Goal: Task Accomplishment & Management: Manage account settings

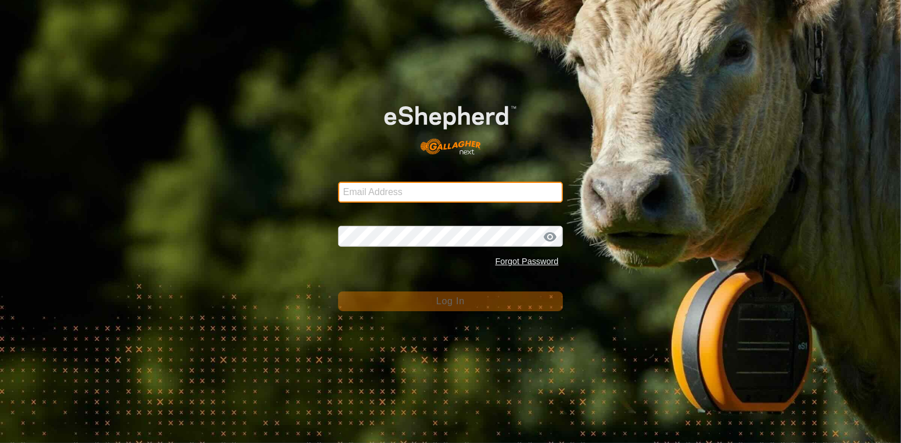
type input "[EMAIL_ADDRESS][DOMAIN_NAME]"
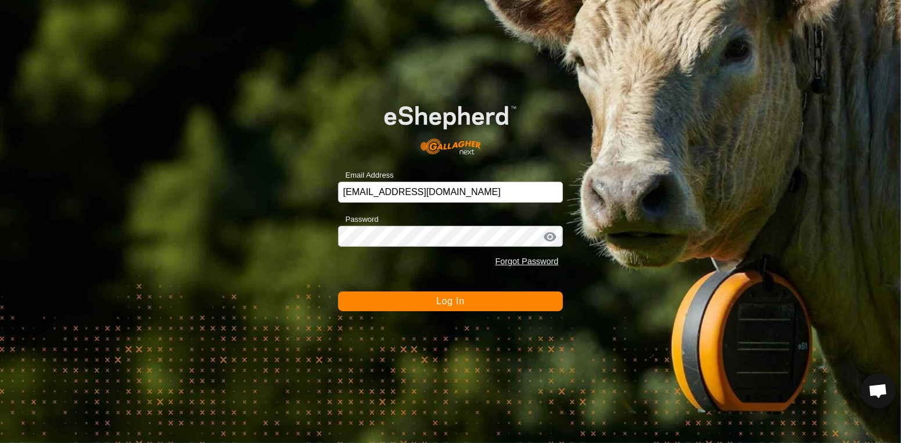
click at [502, 308] on button "Log In" at bounding box center [450, 301] width 225 height 20
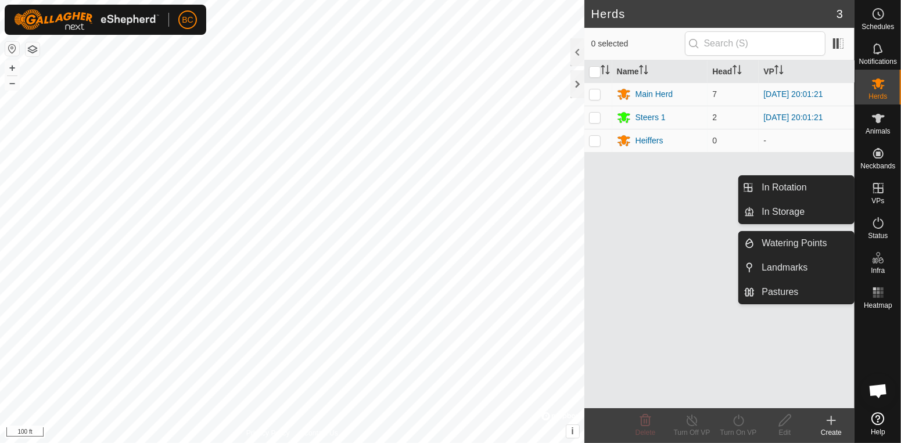
click at [886, 192] on es-virtualpaddocks-svg-icon at bounding box center [877, 188] width 21 height 19
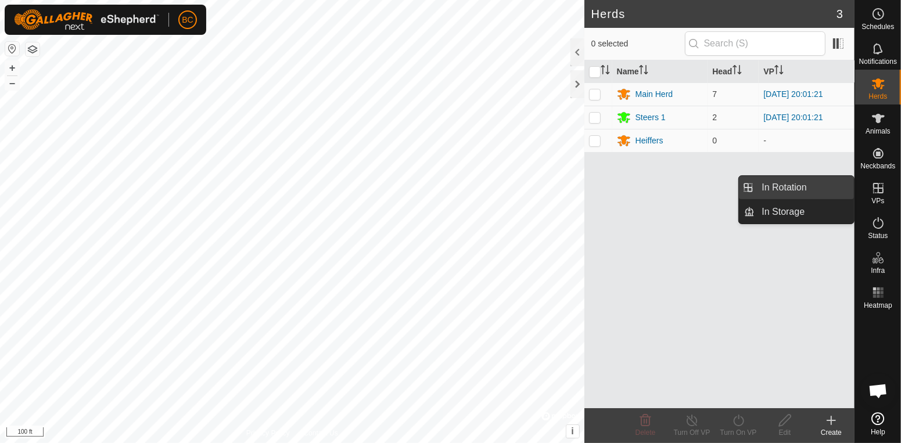
click at [830, 186] on link "In Rotation" at bounding box center [803, 187] width 99 height 23
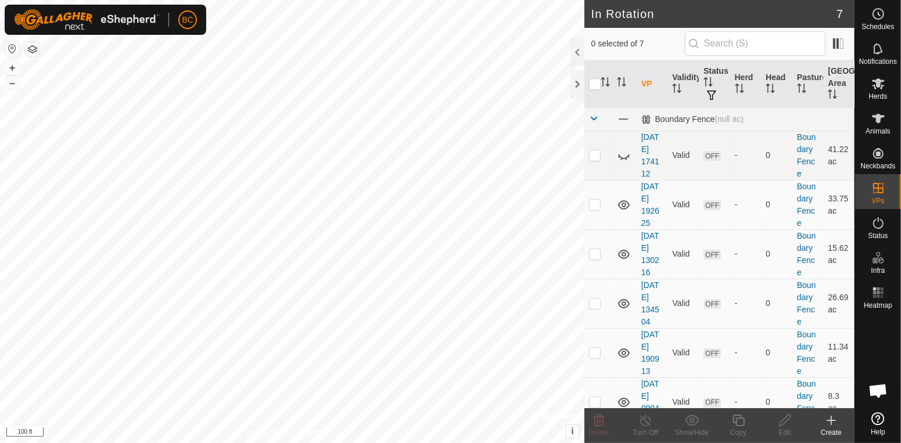
click at [832, 428] on div "Create" at bounding box center [831, 432] width 46 height 10
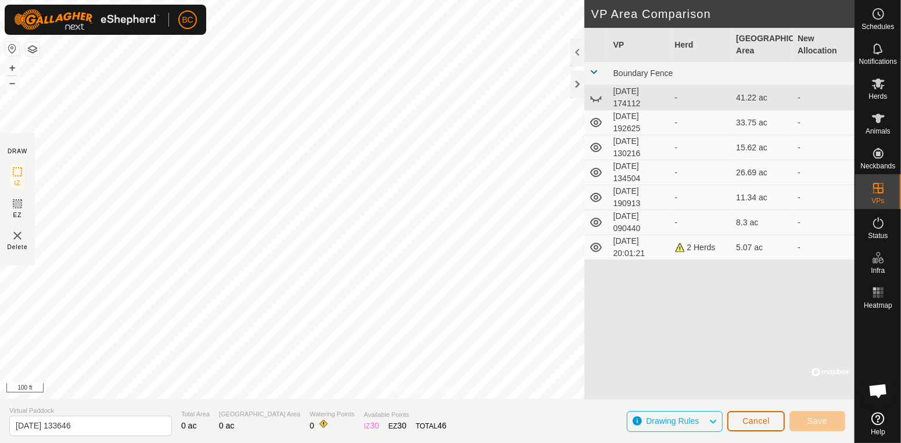
click at [739, 425] on button "Cancel" at bounding box center [755, 421] width 57 height 20
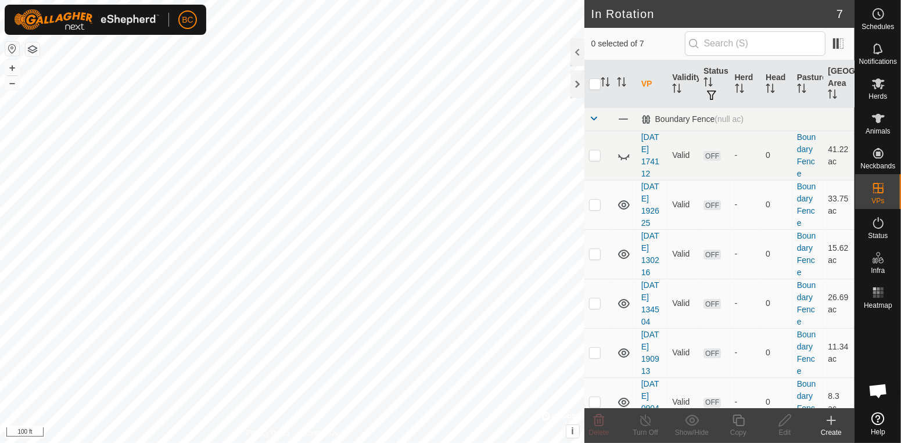
click at [831, 424] on icon at bounding box center [831, 420] width 14 height 14
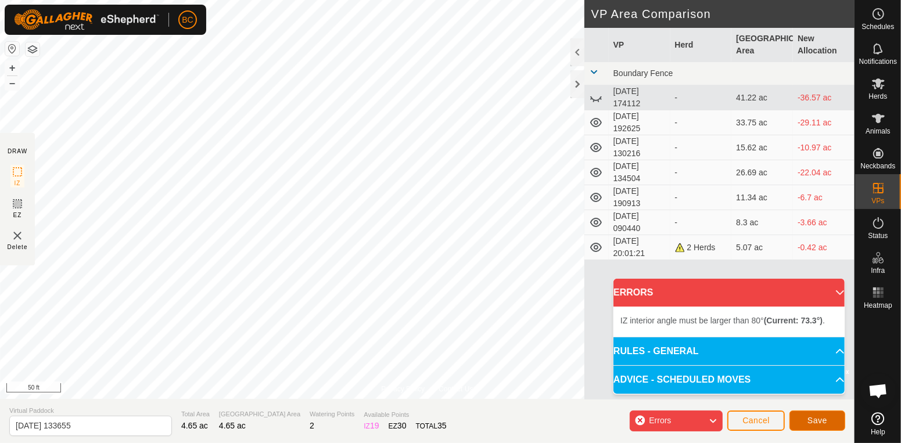
click at [828, 430] on button "Save" at bounding box center [817, 420] width 56 height 20
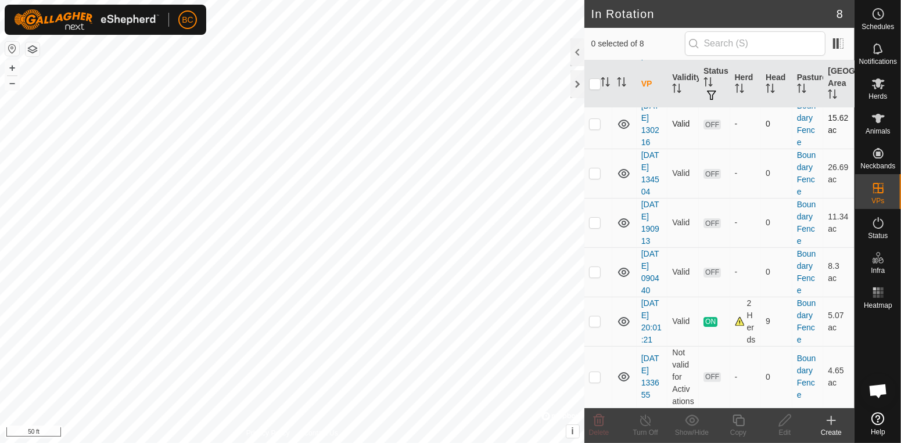
scroll to position [144, 0]
click at [626, 265] on icon at bounding box center [624, 272] width 14 height 14
click at [625, 218] on icon at bounding box center [624, 222] width 12 height 9
click at [617, 167] on icon at bounding box center [624, 174] width 14 height 14
click at [626, 117] on icon at bounding box center [624, 124] width 14 height 14
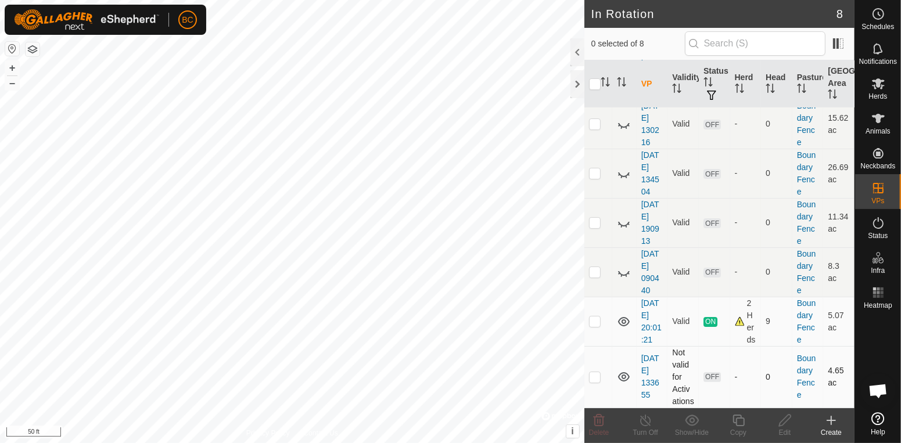
click at [592, 374] on p-checkbox at bounding box center [595, 376] width 12 height 9
checkbox input "true"
click at [78, 0] on html "BC Schedules Notifications Herds Animals Neckbands VPs Status Infra Heatmap Hel…" at bounding box center [450, 221] width 901 height 443
click at [599, 376] on td at bounding box center [598, 377] width 28 height 62
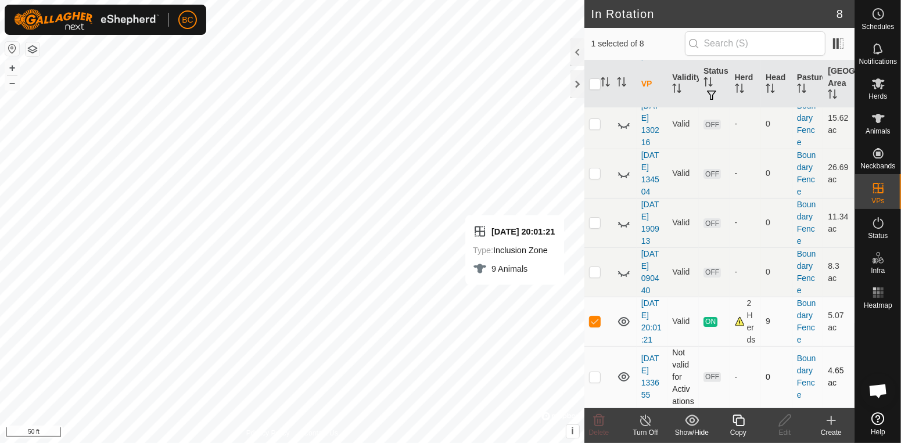
checkbox input "true"
click at [597, 316] on p-checkbox at bounding box center [595, 320] width 12 height 9
checkbox input "false"
click at [621, 315] on icon at bounding box center [624, 322] width 14 height 14
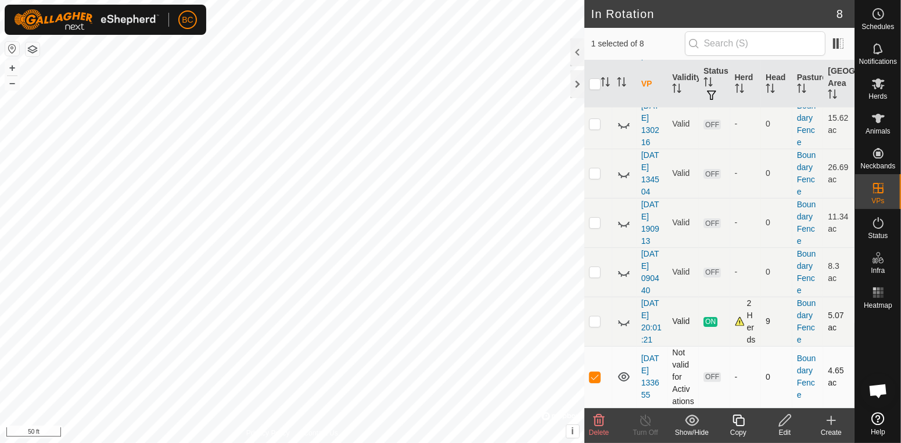
click at [597, 374] on p-checkbox at bounding box center [595, 376] width 12 height 9
click at [431, 0] on html "BC Schedules Notifications Herds Animals Neckbands VPs Status Infra Heatmap Hel…" at bounding box center [450, 221] width 901 height 443
click at [601, 428] on span "Delete" at bounding box center [599, 432] width 20 height 8
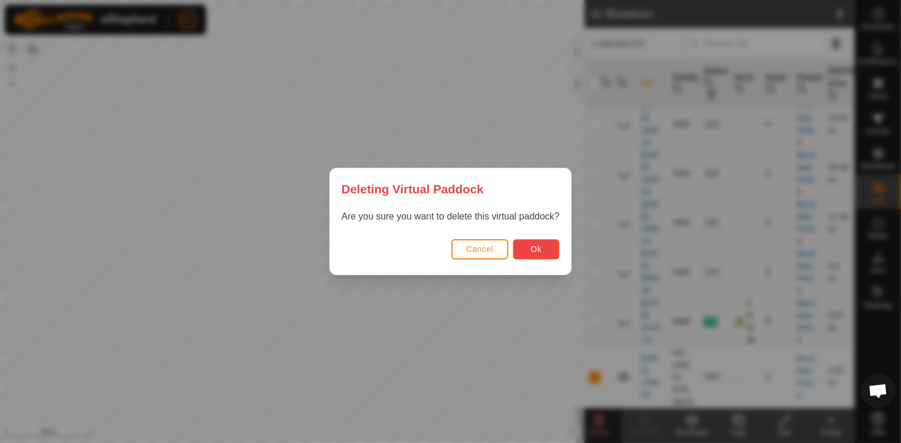
click at [535, 249] on span "Ok" at bounding box center [536, 248] width 11 height 9
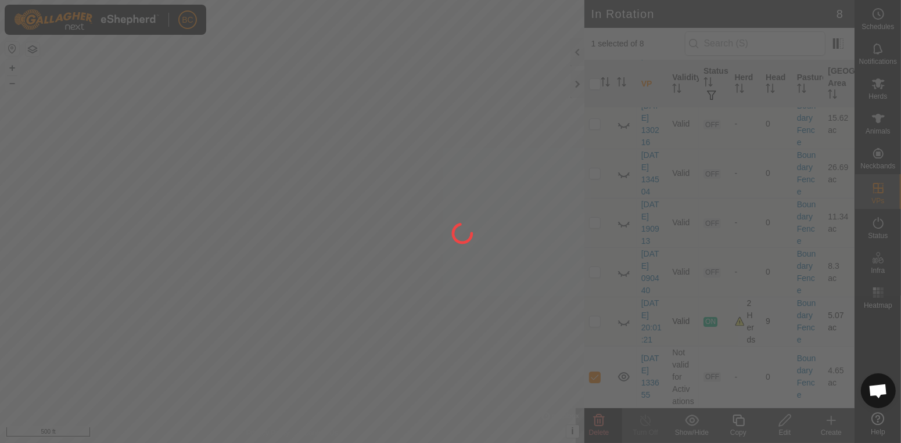
checkbox input "false"
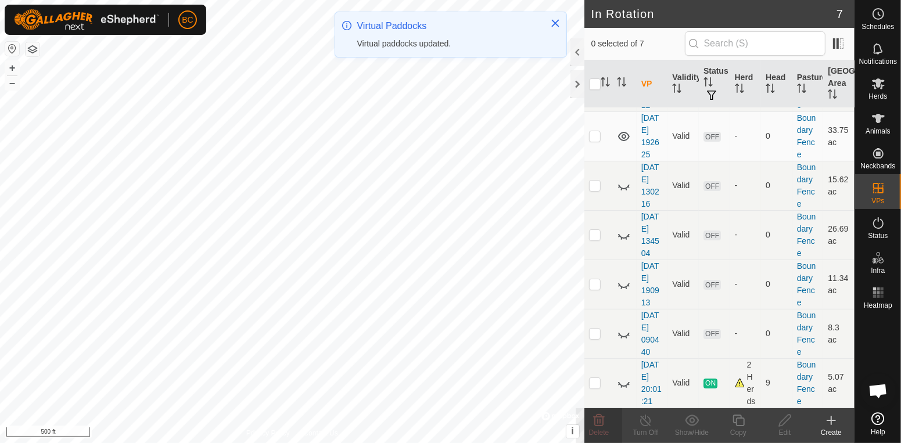
scroll to position [0, 0]
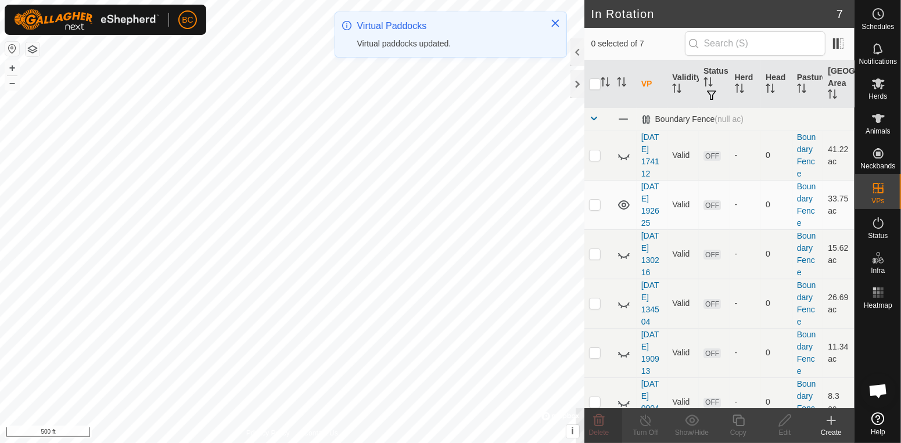
click at [833, 422] on icon at bounding box center [831, 420] width 14 height 14
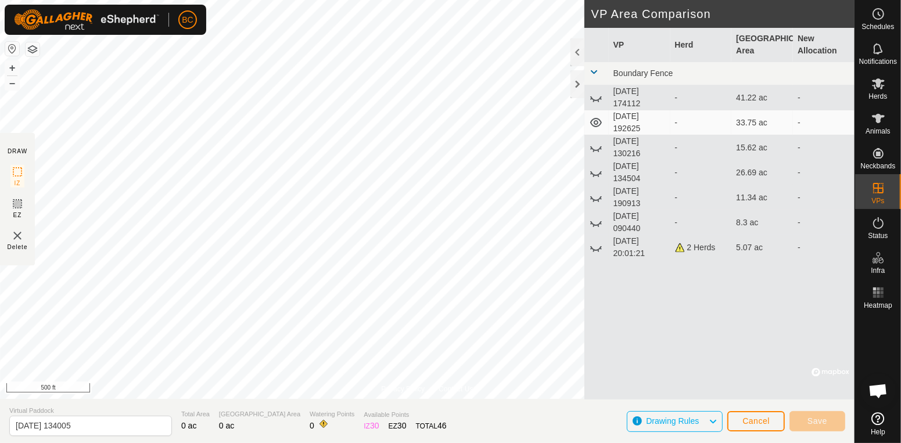
click at [596, 248] on icon at bounding box center [596, 247] width 14 height 14
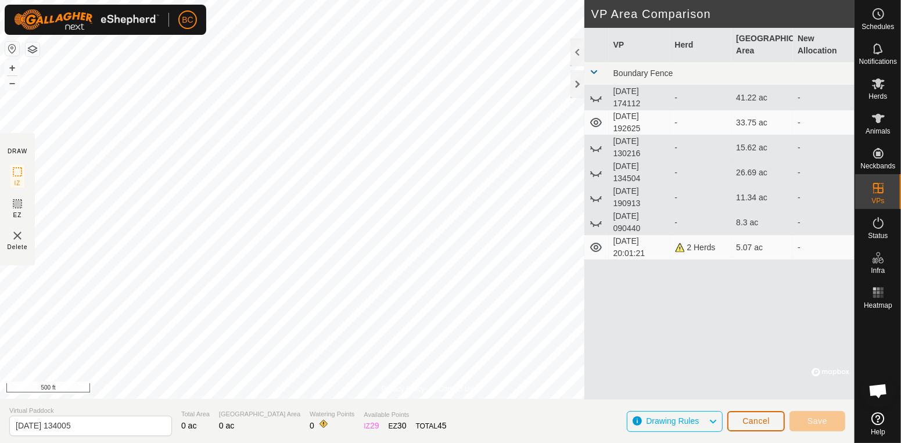
click at [776, 422] on button "Cancel" at bounding box center [755, 421] width 57 height 20
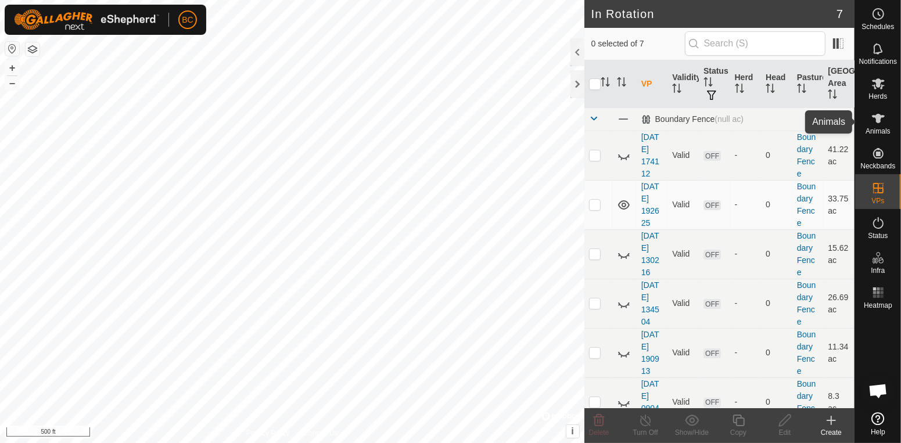
click at [881, 124] on icon at bounding box center [878, 118] width 14 height 14
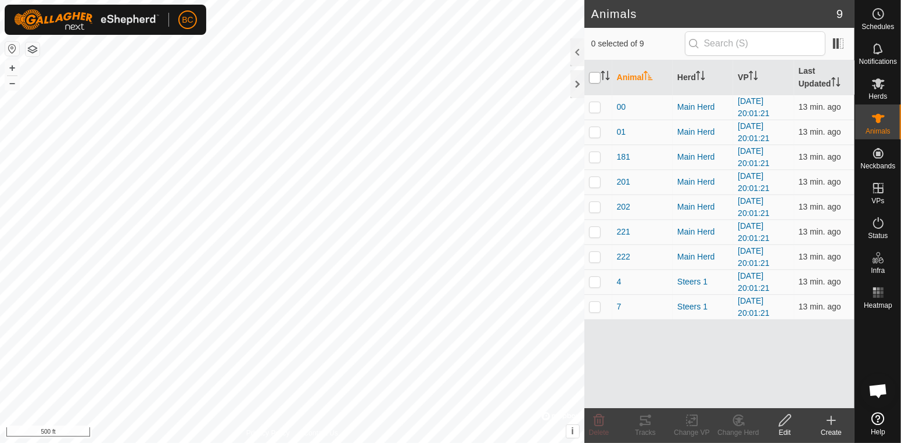
click at [597, 78] on input "checkbox" at bounding box center [595, 78] width 12 height 12
checkbox input "true"
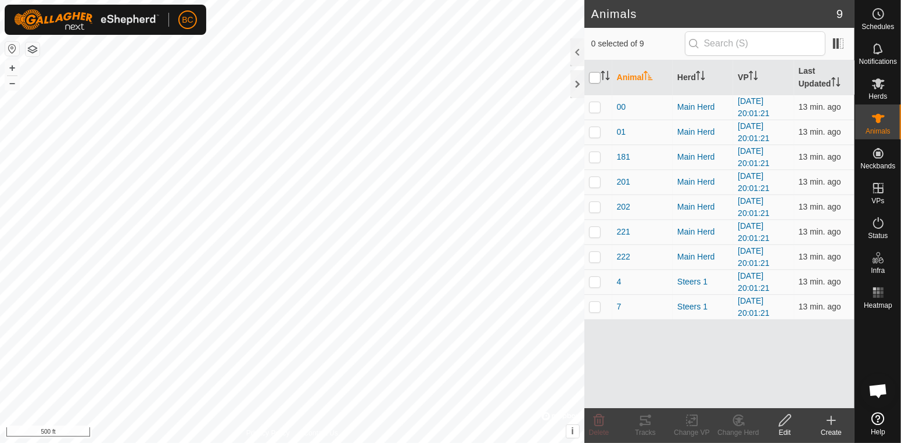
checkbox input "true"
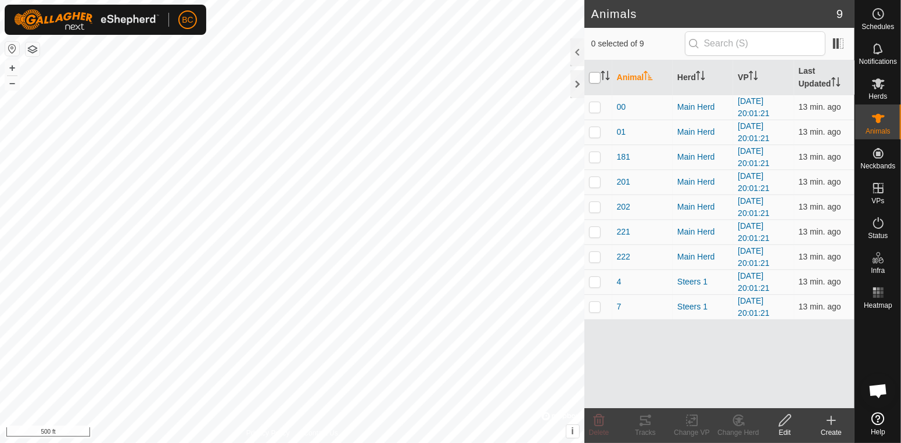
checkbox input "true"
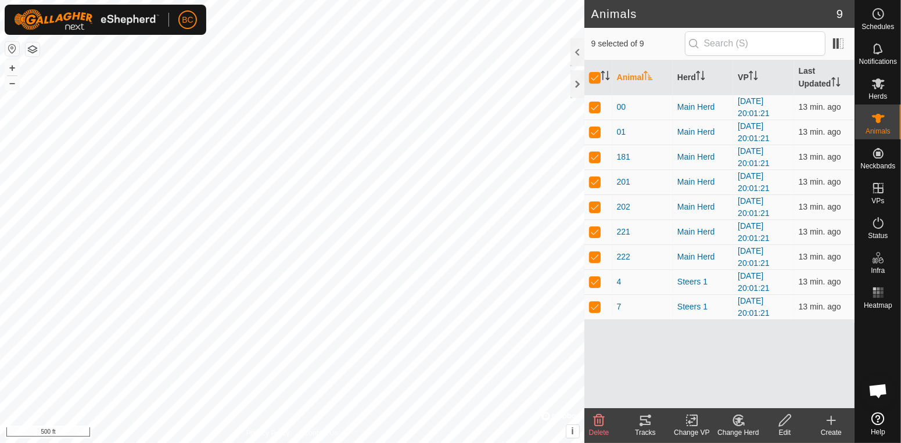
click at [784, 421] on icon at bounding box center [784, 420] width 15 height 14
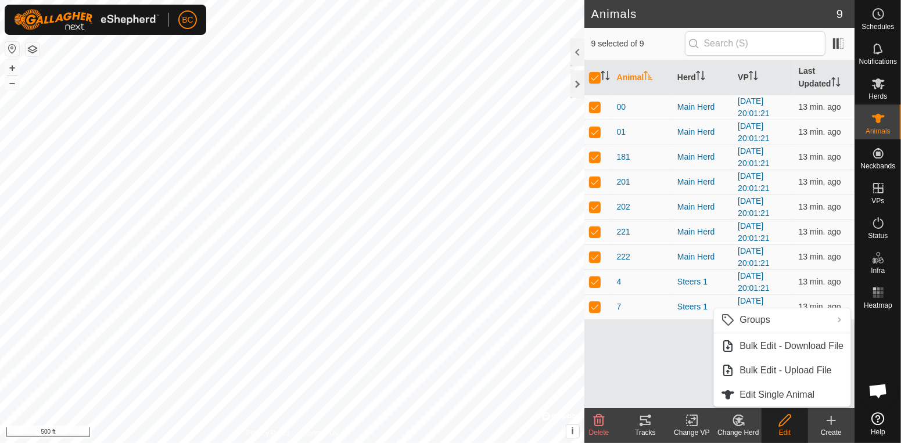
click at [834, 426] on icon at bounding box center [831, 420] width 14 height 14
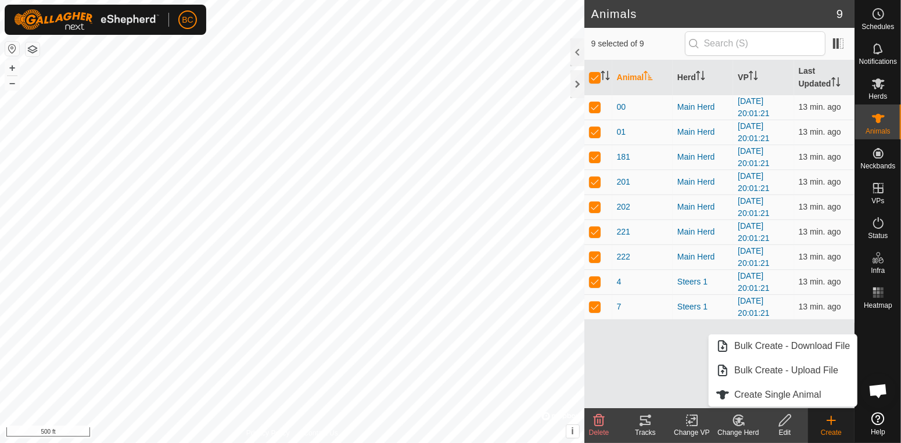
click at [834, 426] on icon at bounding box center [831, 420] width 14 height 14
click at [694, 422] on icon at bounding box center [692, 420] width 15 height 14
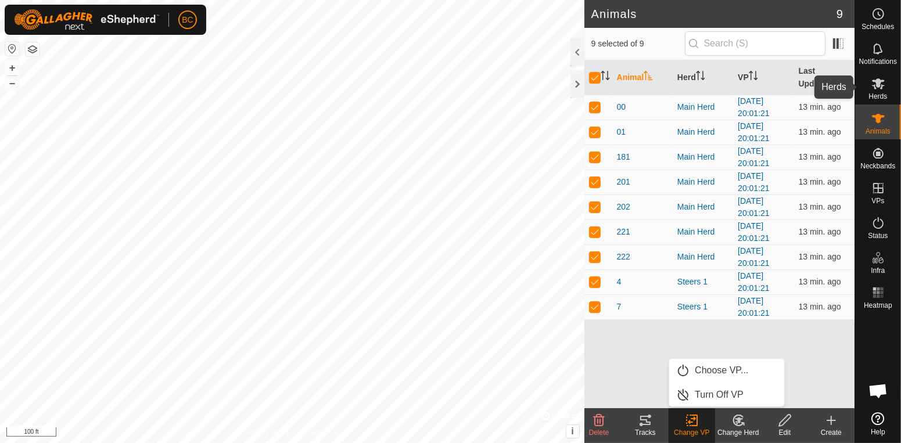
click at [886, 93] on span "Herds" at bounding box center [877, 96] width 19 height 7
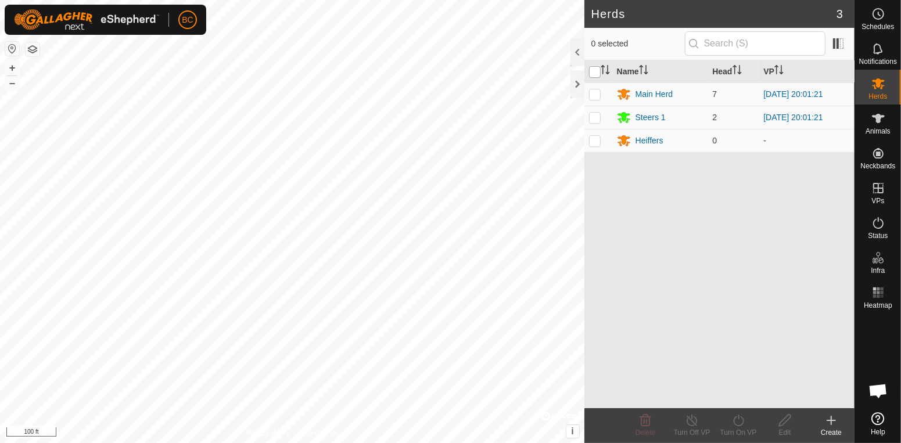
click at [593, 74] on input "checkbox" at bounding box center [595, 72] width 12 height 12
checkbox input "true"
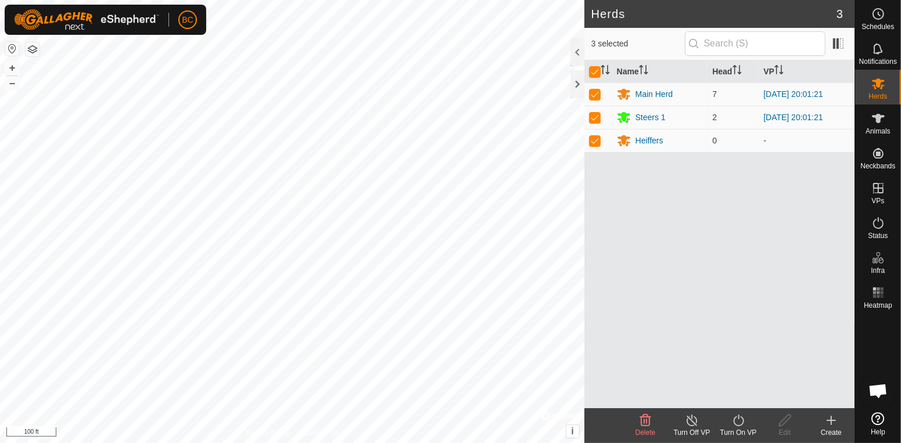
click at [833, 421] on icon at bounding box center [831, 420] width 14 height 14
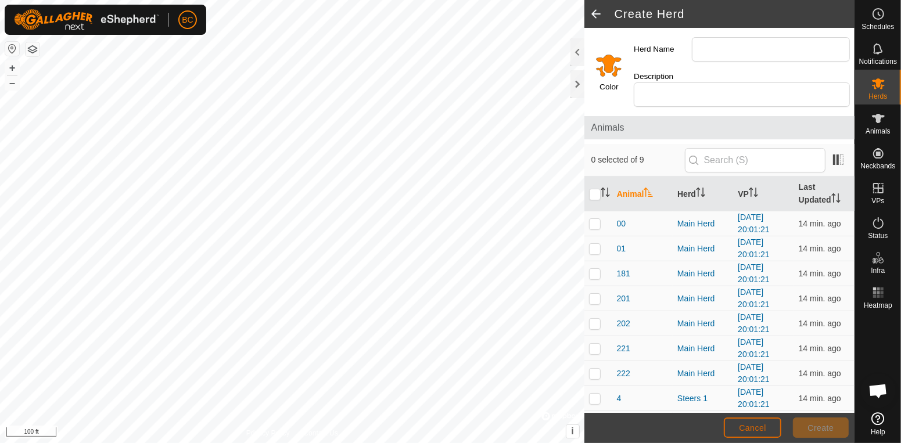
click at [770, 433] on button "Cancel" at bounding box center [751, 427] width 57 height 20
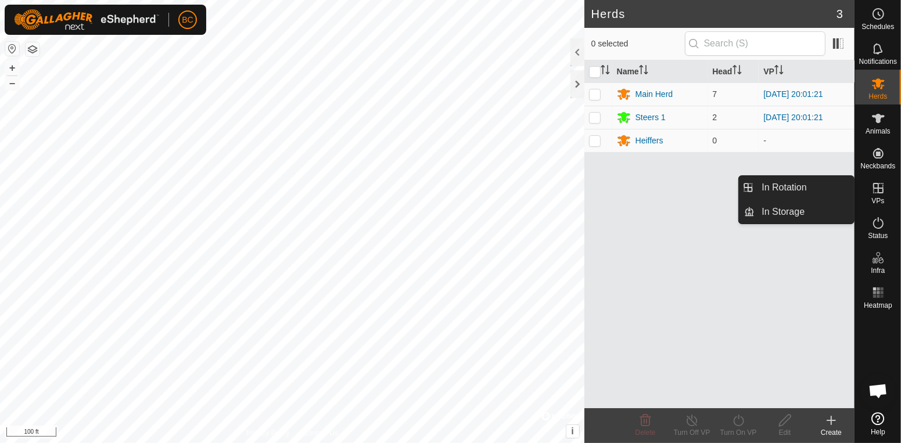
click at [883, 188] on icon at bounding box center [878, 188] width 10 height 10
click at [827, 196] on link "In Rotation" at bounding box center [803, 187] width 99 height 23
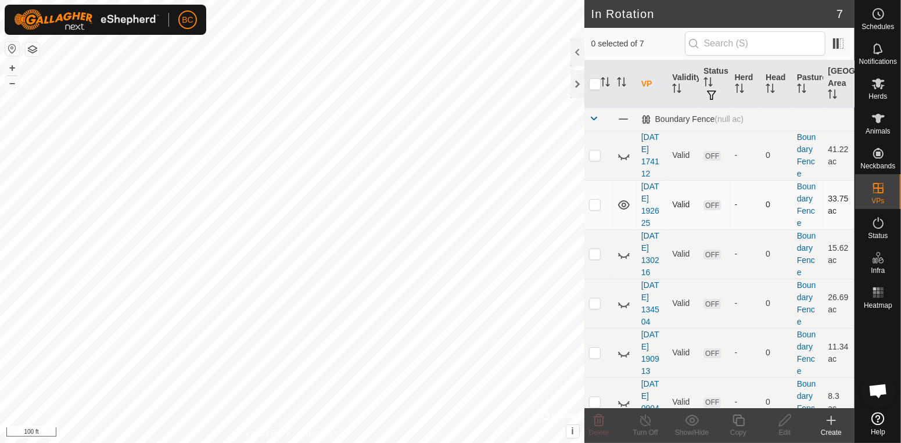
click at [622, 206] on icon at bounding box center [624, 204] width 12 height 9
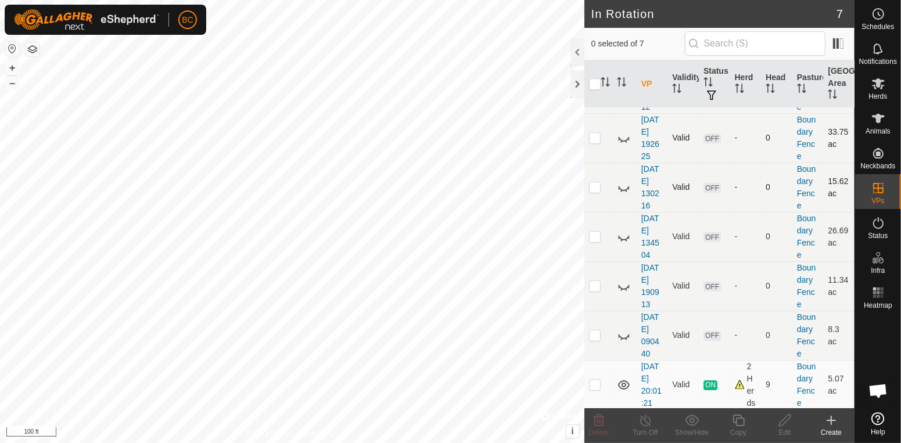
scroll to position [70, 0]
click at [827, 430] on div "Create" at bounding box center [831, 432] width 46 height 10
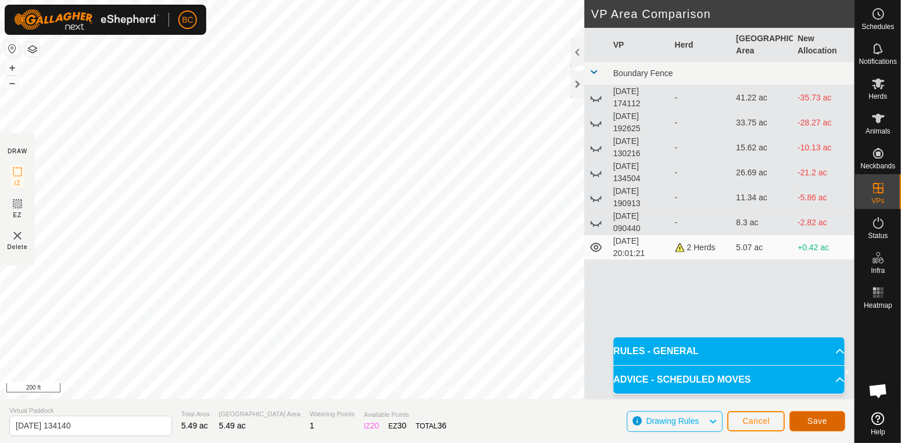
click at [804, 426] on button "Save" at bounding box center [817, 421] width 56 height 20
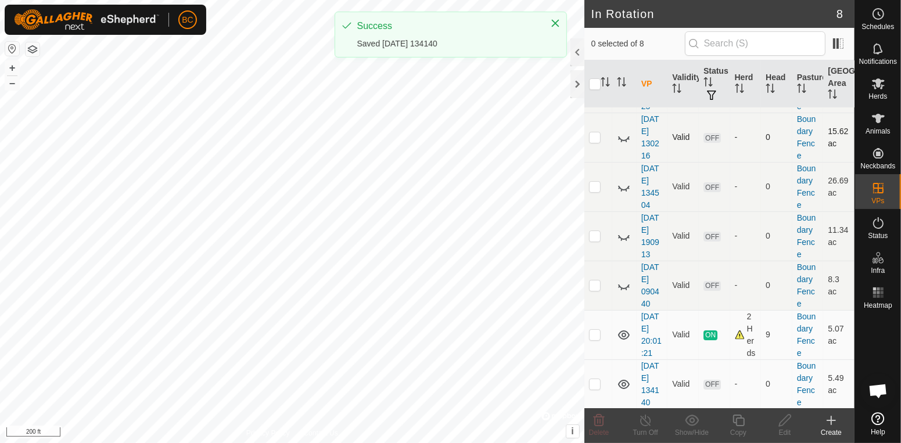
scroll to position [120, 0]
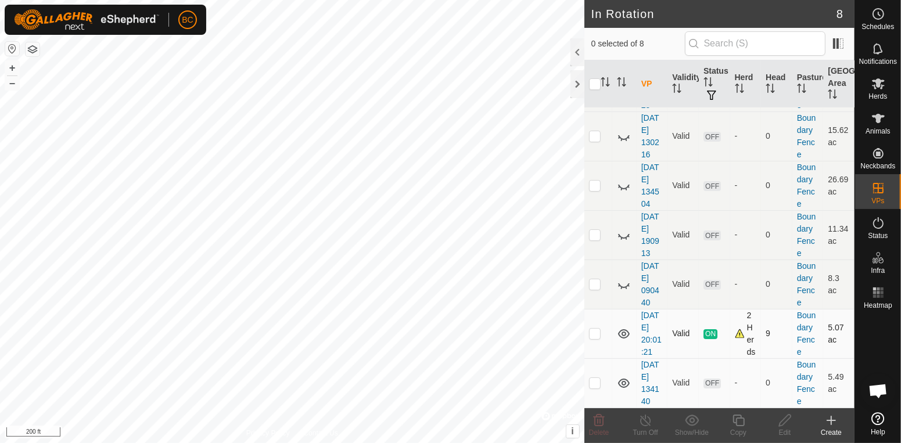
click at [593, 336] on p-checkbox at bounding box center [595, 333] width 12 height 9
checkbox input "true"
click at [641, 422] on icon at bounding box center [645, 420] width 15 height 14
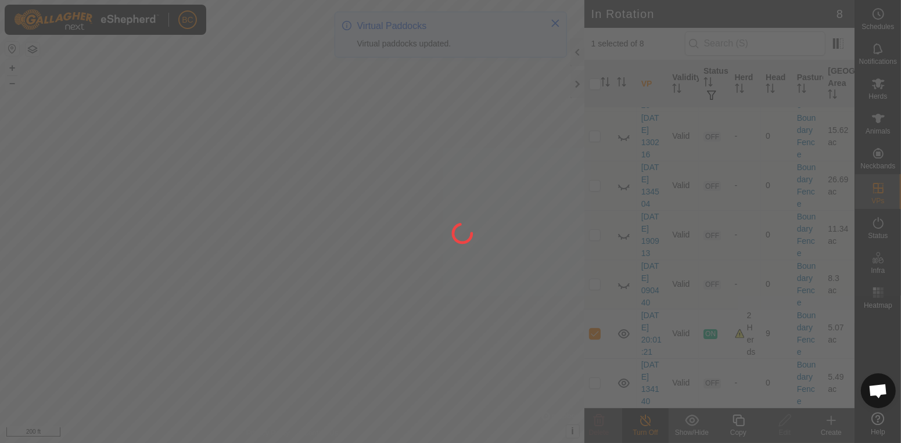
scroll to position [0, 0]
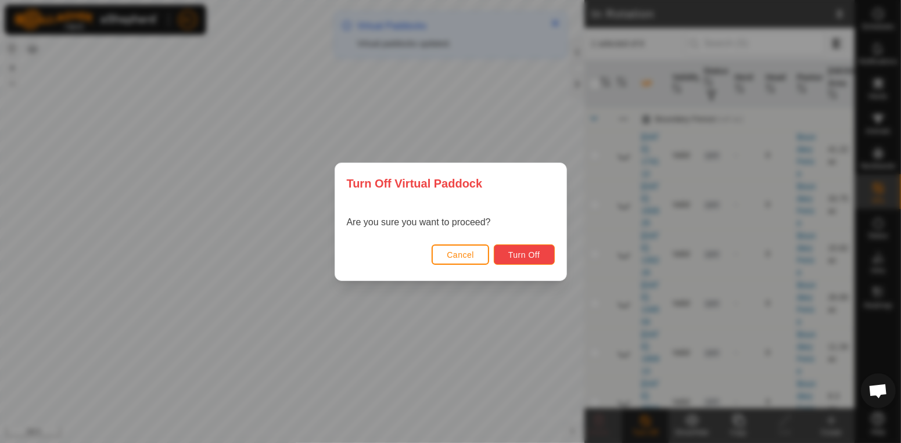
click at [543, 262] on button "Turn Off" at bounding box center [524, 254] width 61 height 20
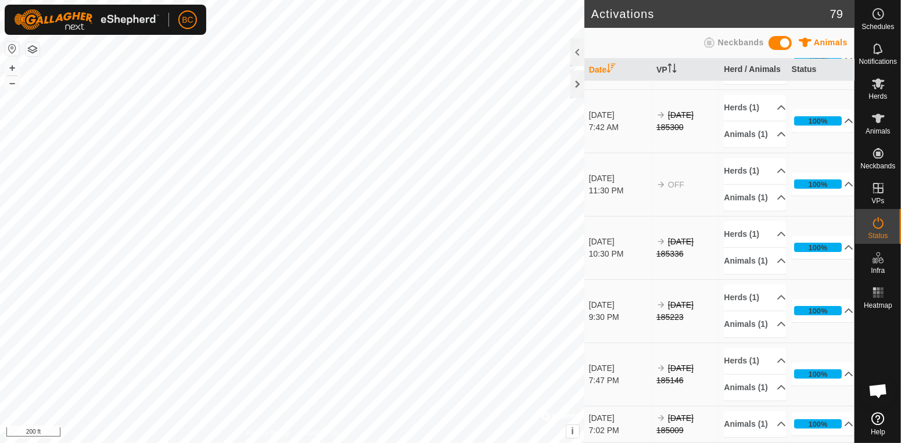
scroll to position [4010, 0]
click at [873, 121] on icon at bounding box center [878, 118] width 14 height 14
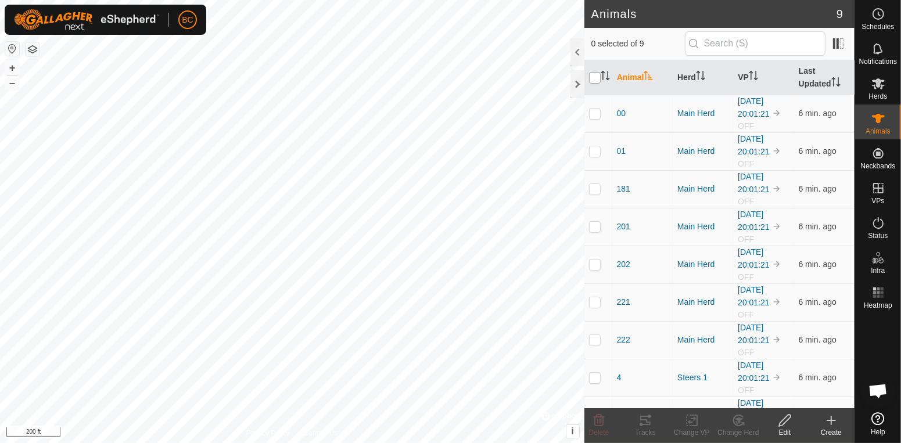
click at [598, 81] on input "checkbox" at bounding box center [595, 78] width 12 height 12
checkbox input "true"
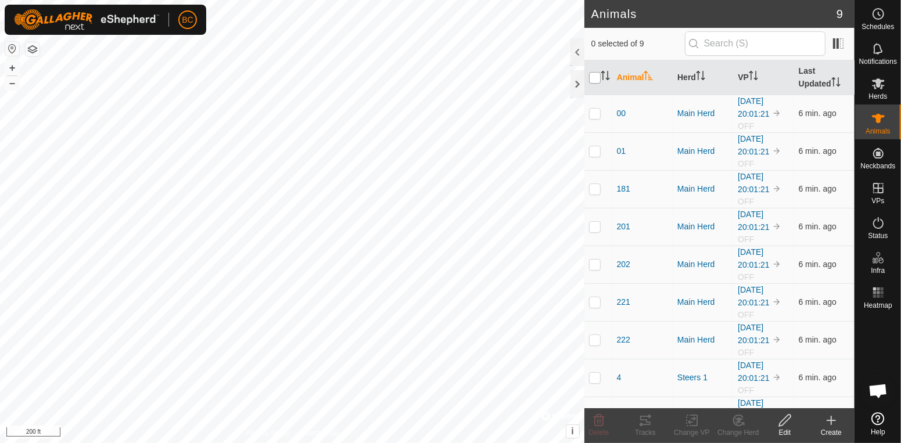
checkbox input "true"
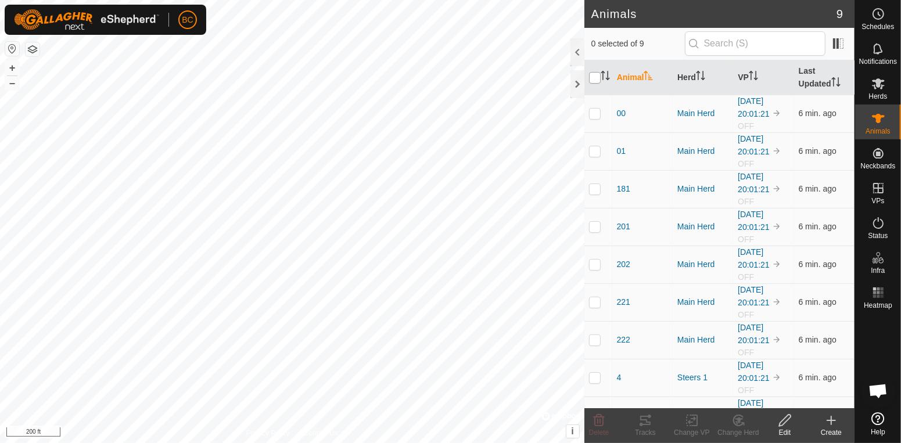
checkbox input "true"
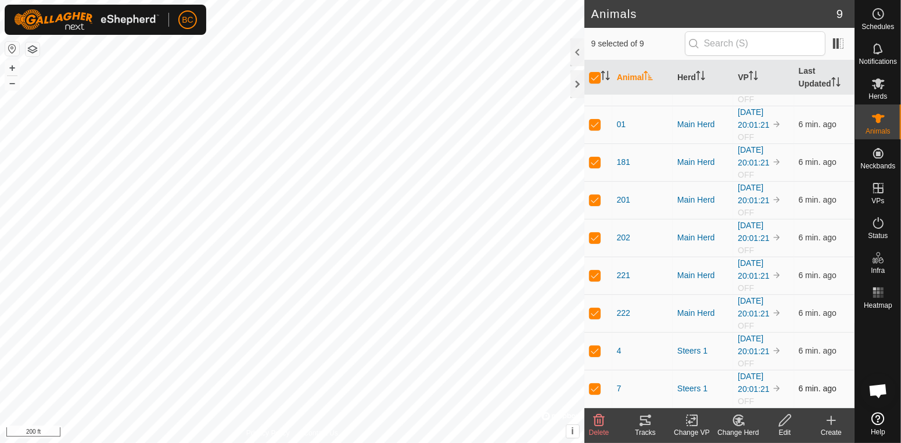
scroll to position [35, 0]
click at [692, 423] on icon at bounding box center [692, 420] width 15 height 14
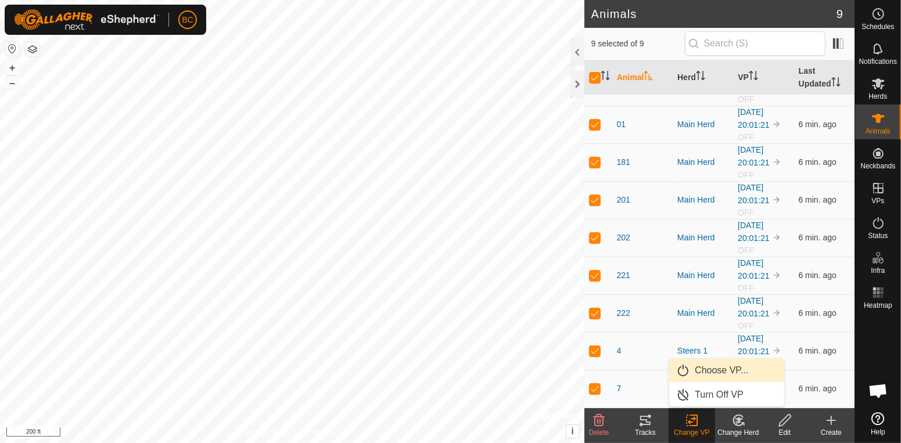
click at [716, 364] on link "Choose VP..." at bounding box center [726, 370] width 115 height 23
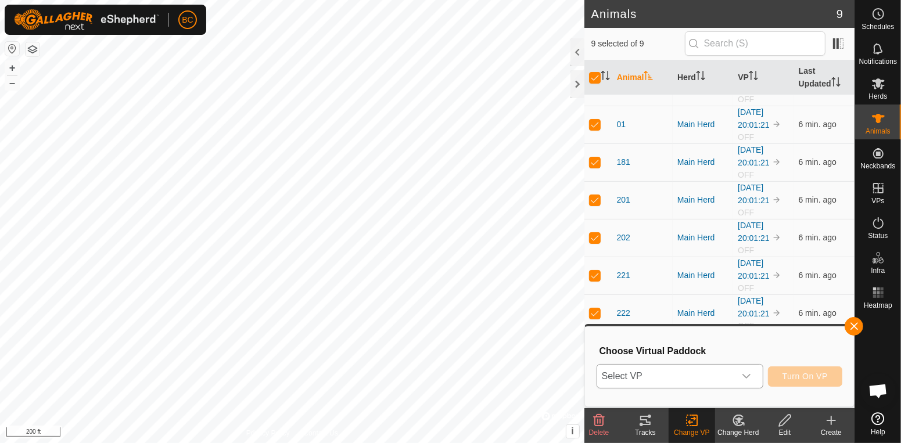
click at [756, 378] on div "dropdown trigger" at bounding box center [745, 376] width 23 height 23
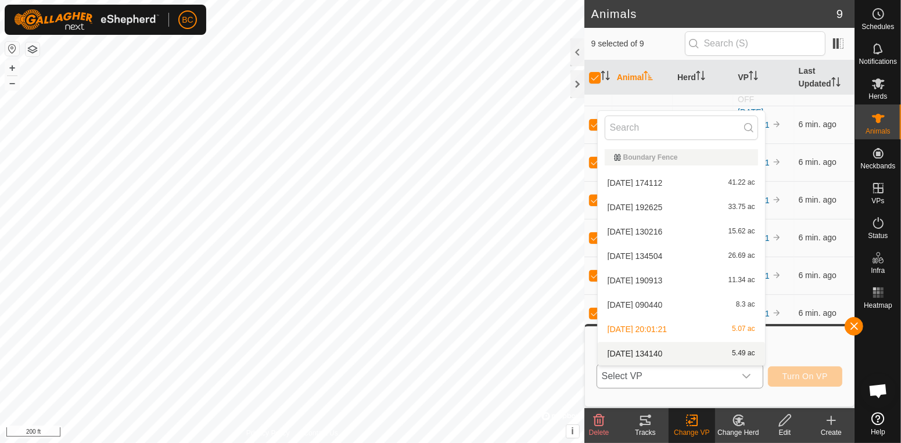
click at [719, 350] on div "[DATE] 134140 5.49 ac" at bounding box center [680, 354] width 153 height 14
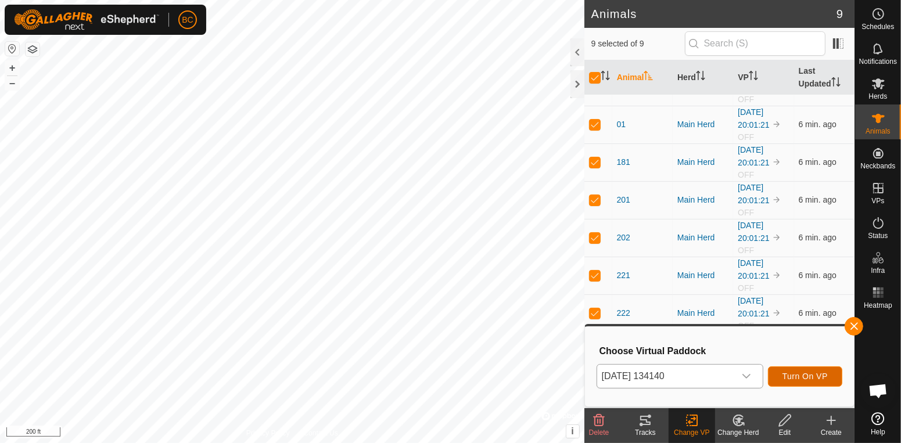
click at [793, 372] on span "Turn On VP" at bounding box center [804, 376] width 45 height 9
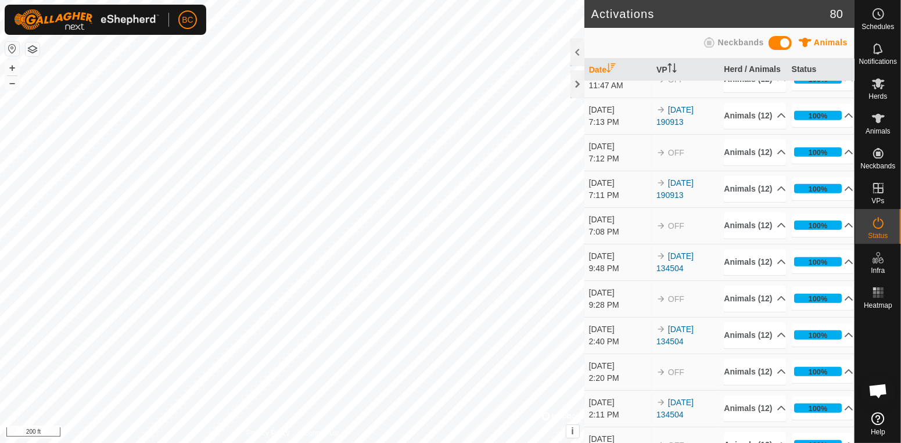
scroll to position [813, 0]
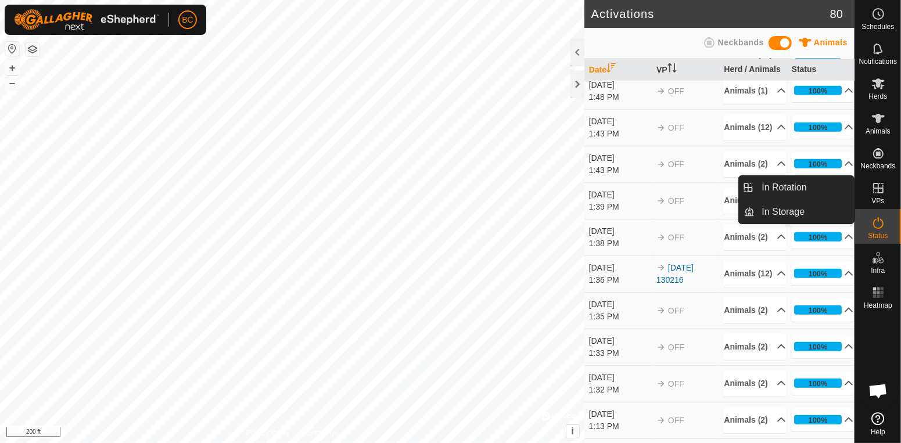
click at [884, 191] on icon at bounding box center [878, 188] width 14 height 14
click at [840, 190] on link "In Rotation" at bounding box center [803, 187] width 99 height 23
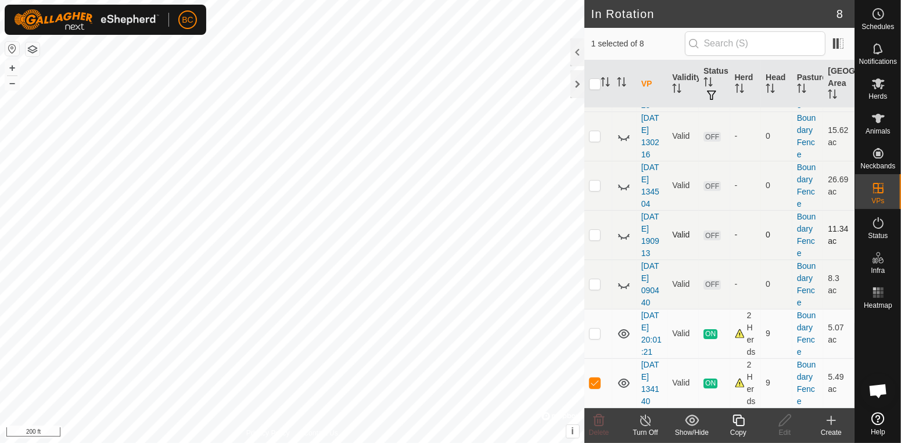
scroll to position [120, 0]
click at [593, 333] on p-checkbox at bounding box center [595, 333] width 12 height 9
click at [621, 331] on icon at bounding box center [624, 334] width 14 height 14
click at [589, 335] on p-checkbox at bounding box center [595, 333] width 12 height 9
checkbox input "false"
